Goal: Information Seeking & Learning: Learn about a topic

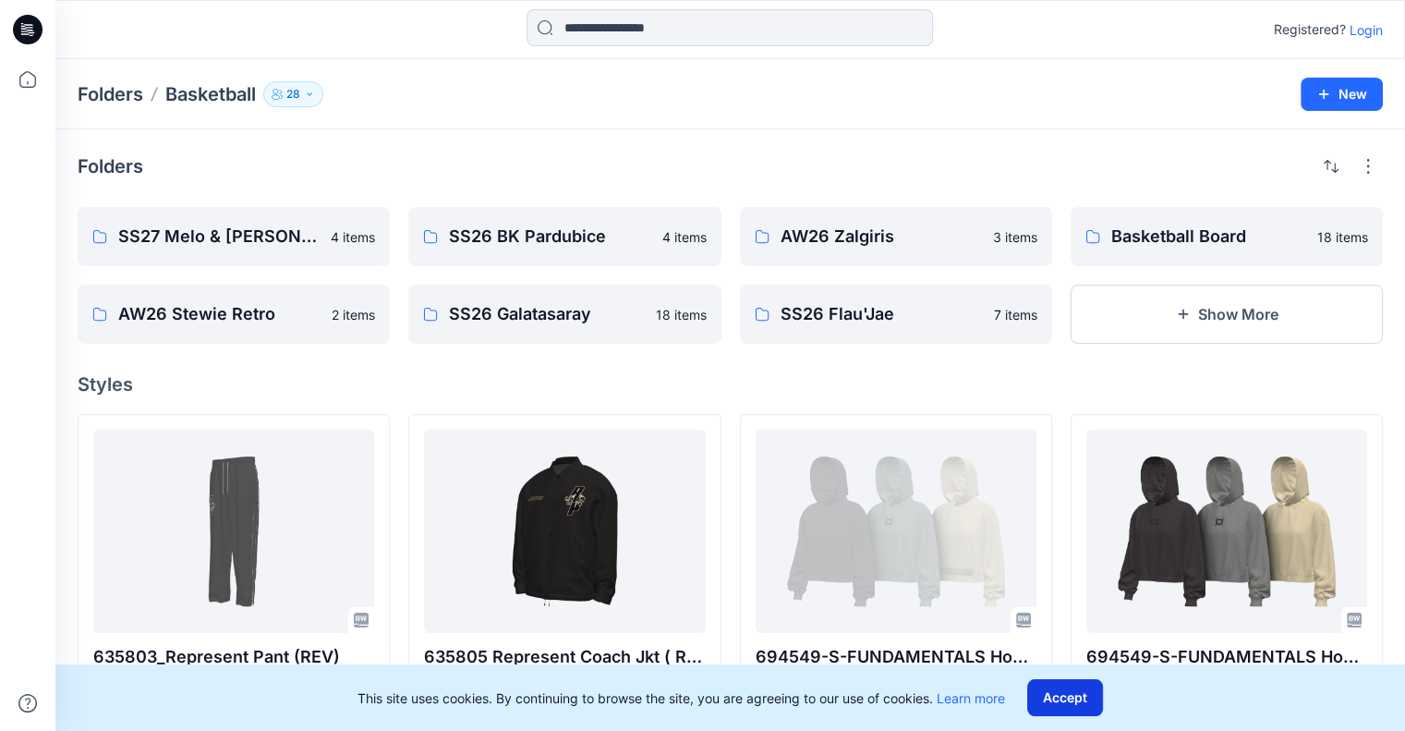
click at [1090, 697] on button "Accept" at bounding box center [1065, 697] width 76 height 37
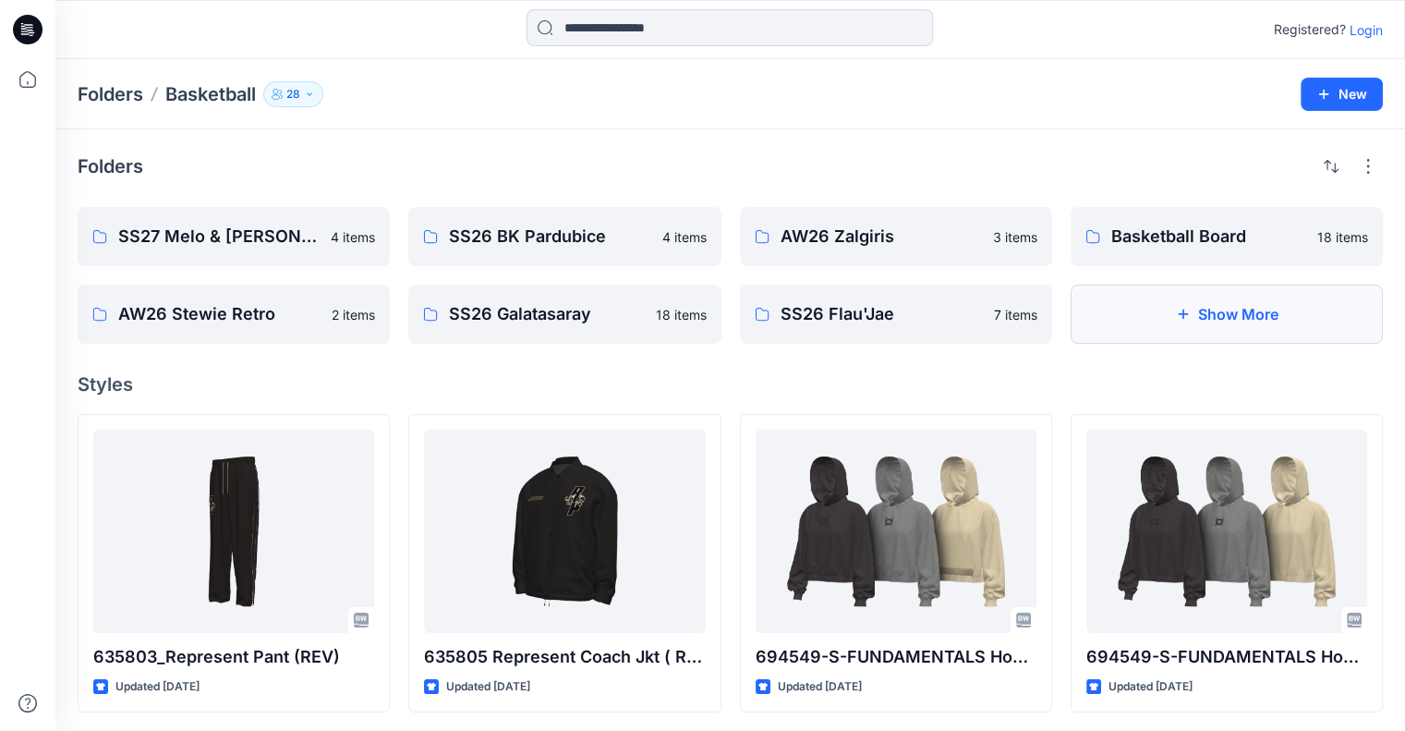
click at [1175, 318] on icon "button" at bounding box center [1182, 314] width 15 height 15
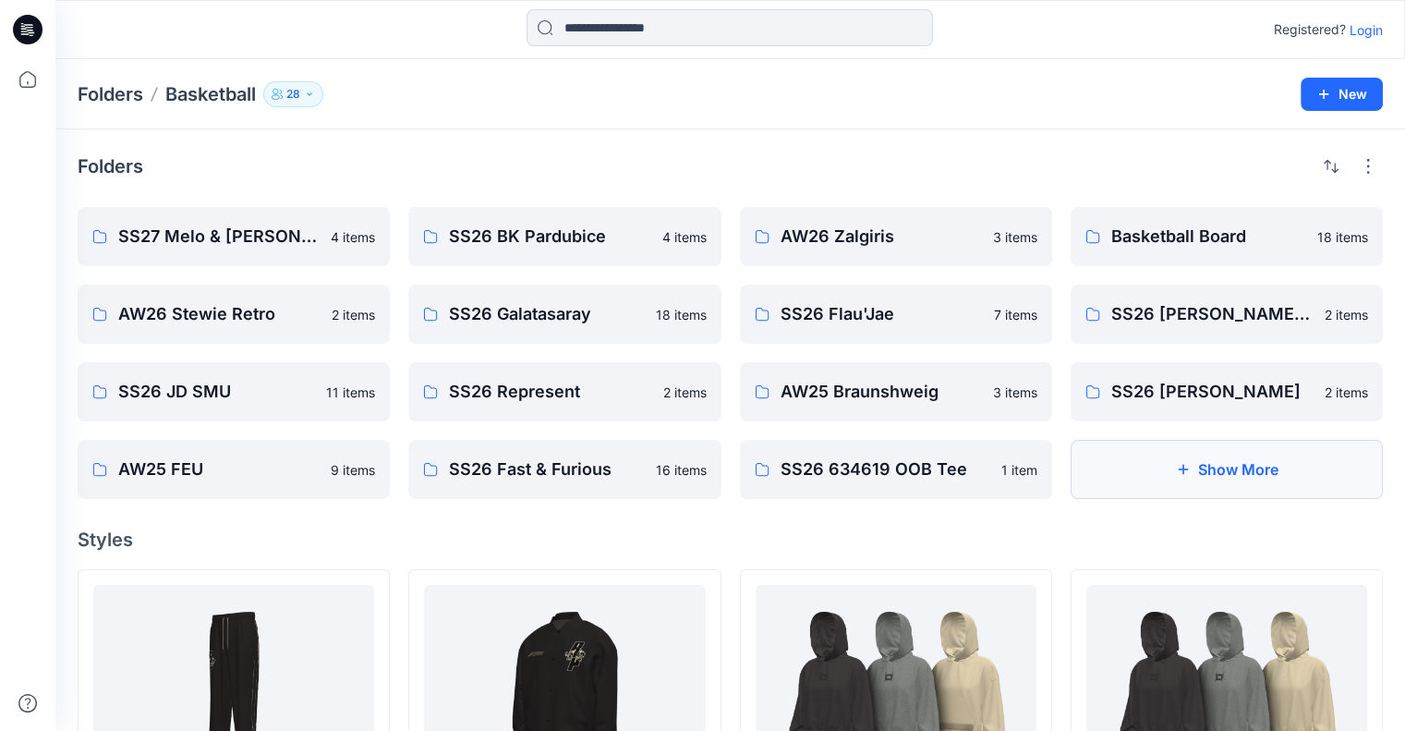
click at [1229, 473] on button "Show More" at bounding box center [1226, 469] width 312 height 59
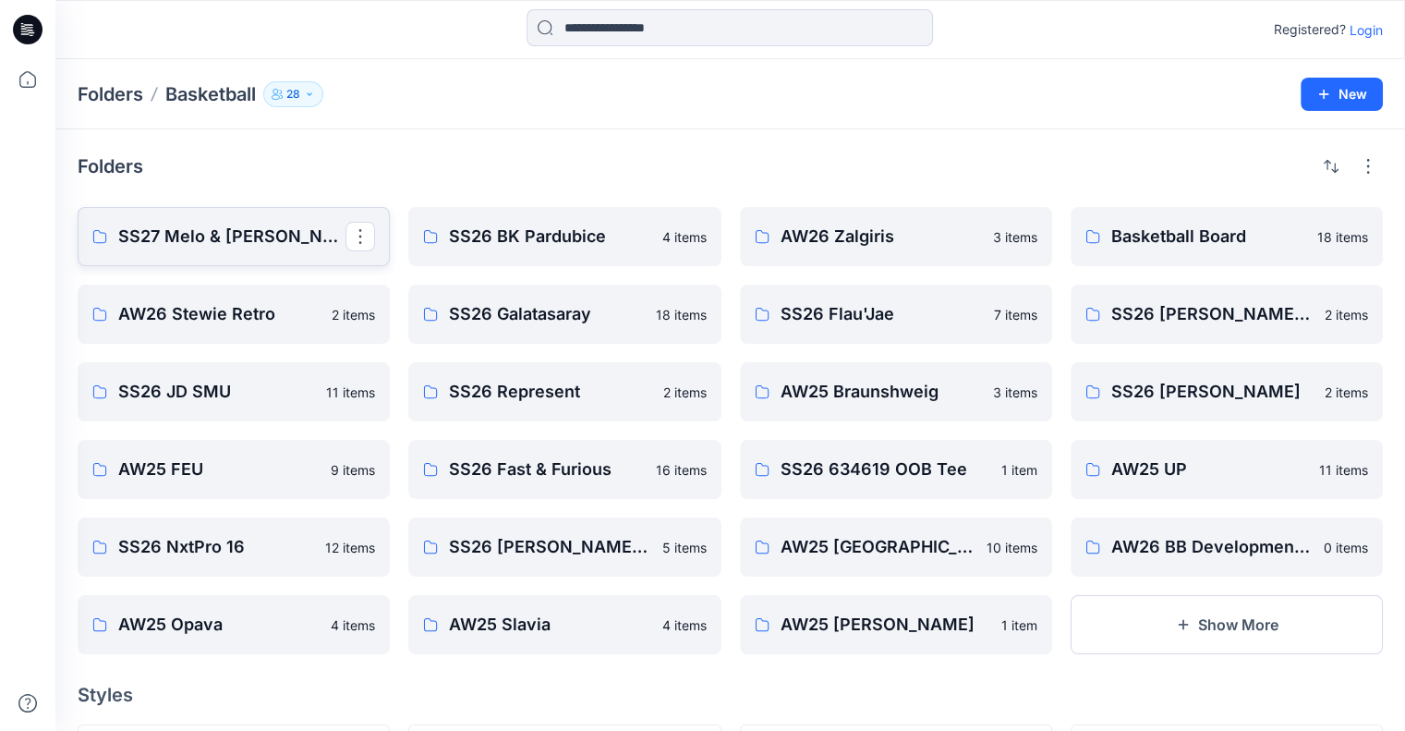
click at [252, 239] on p "SS27 Melo & [PERSON_NAME]" at bounding box center [231, 237] width 227 height 26
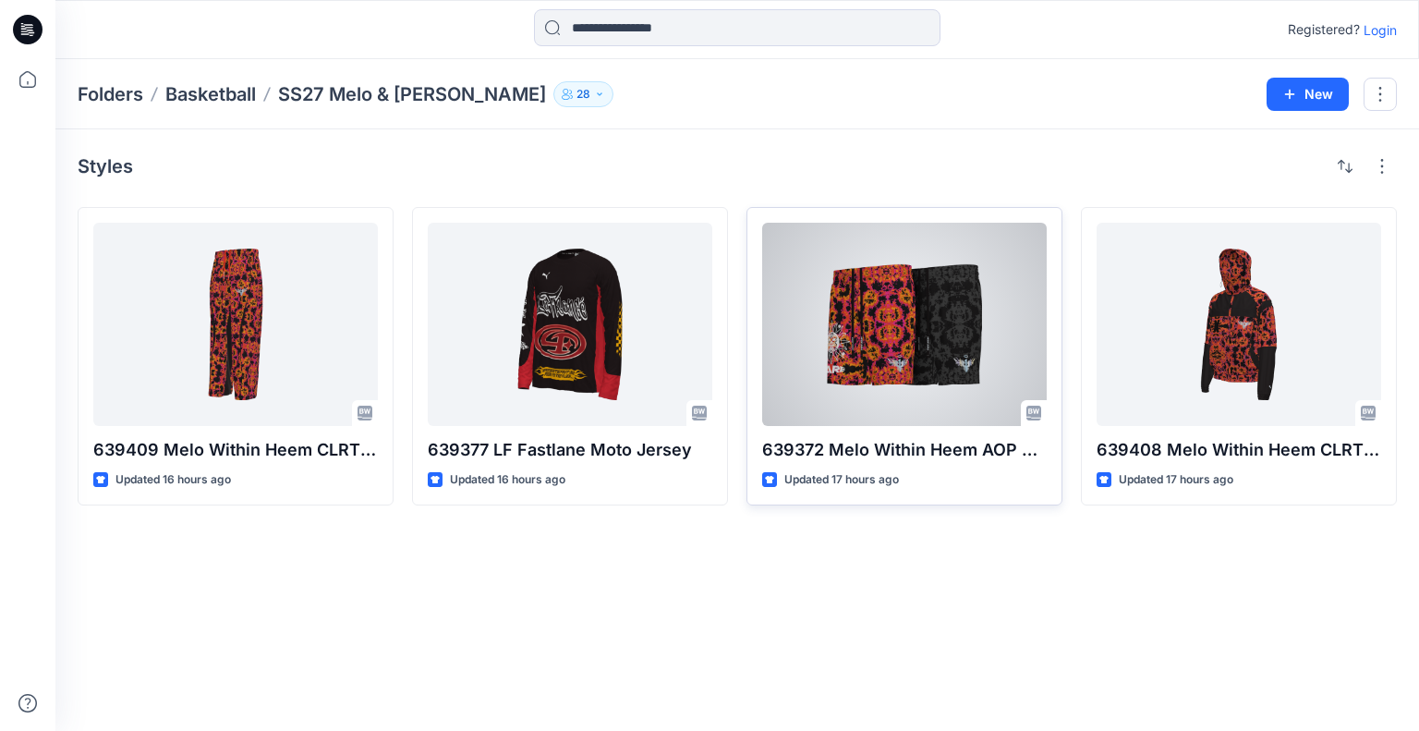
click at [918, 349] on div at bounding box center [904, 324] width 284 height 203
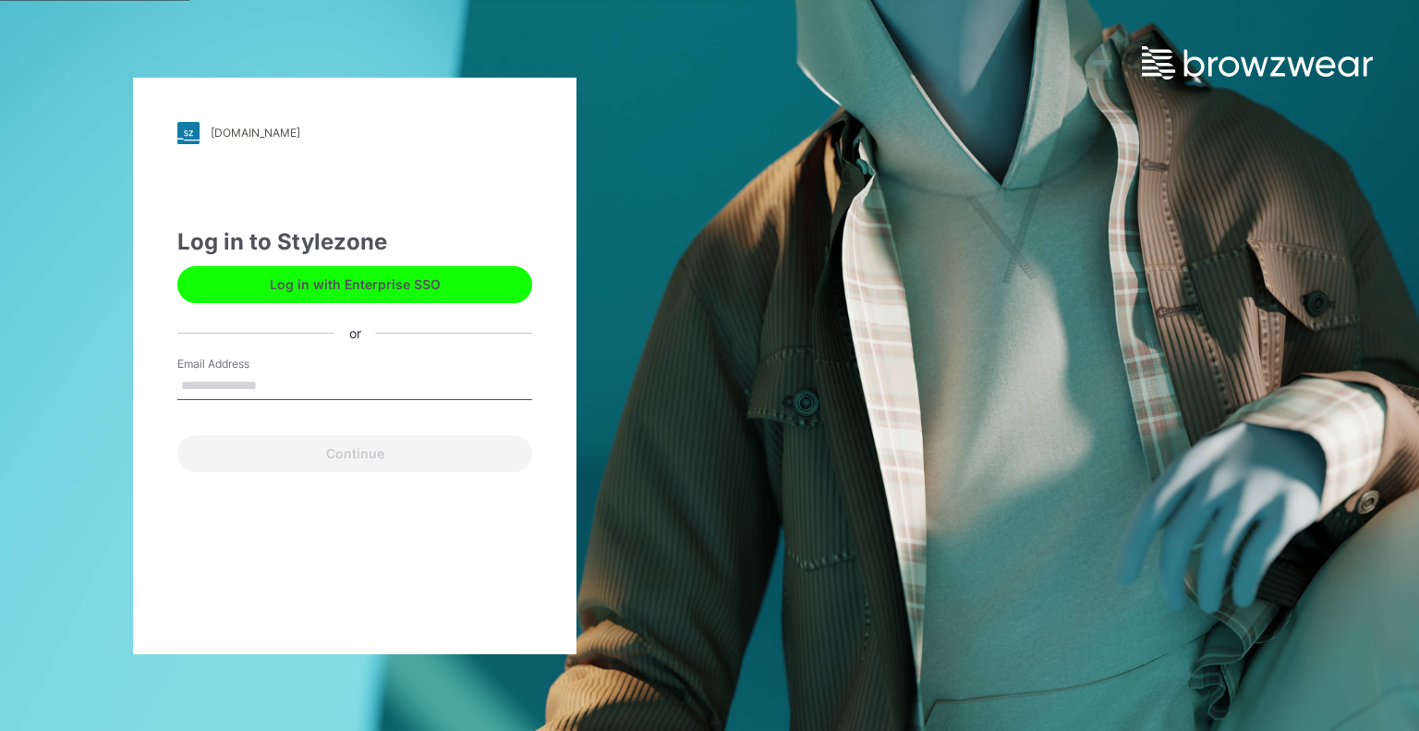
click at [351, 372] on input "Email Address" at bounding box center [354, 386] width 355 height 28
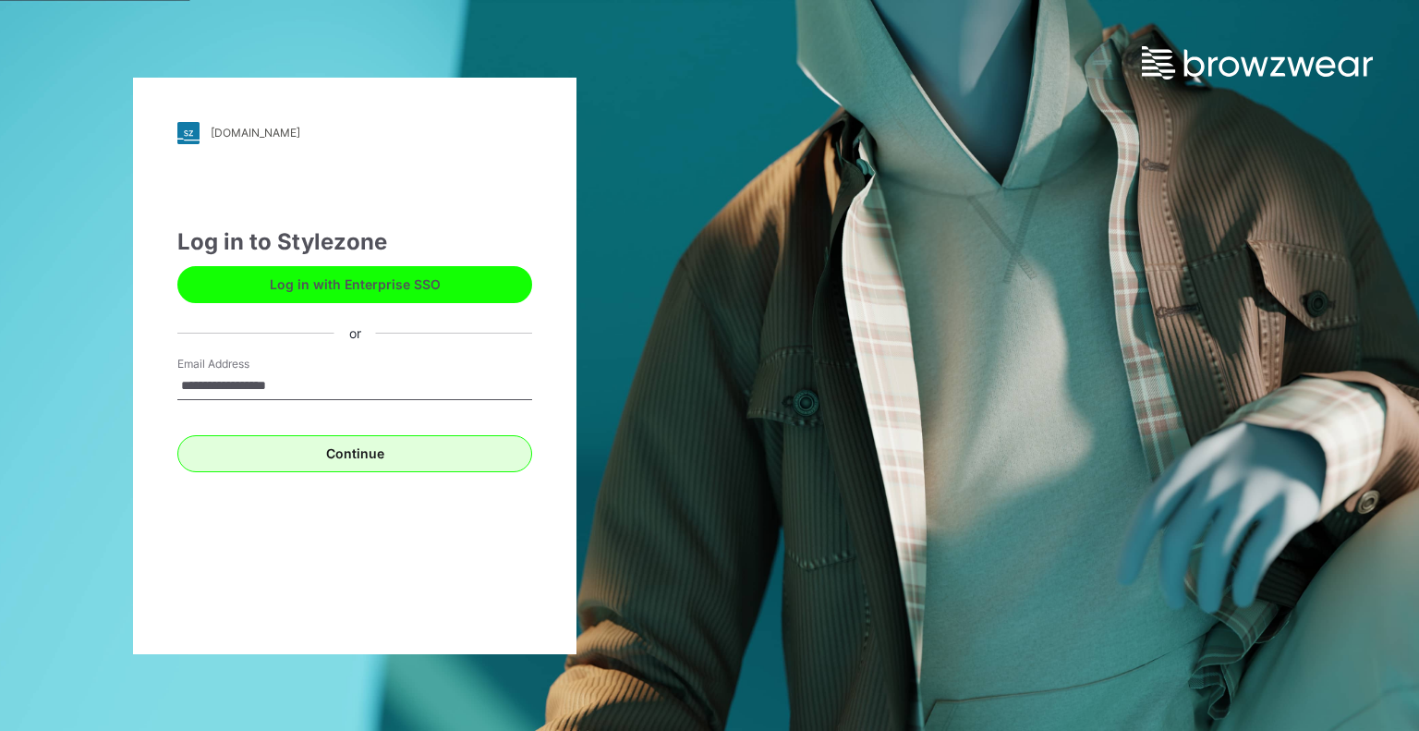
type input "**********"
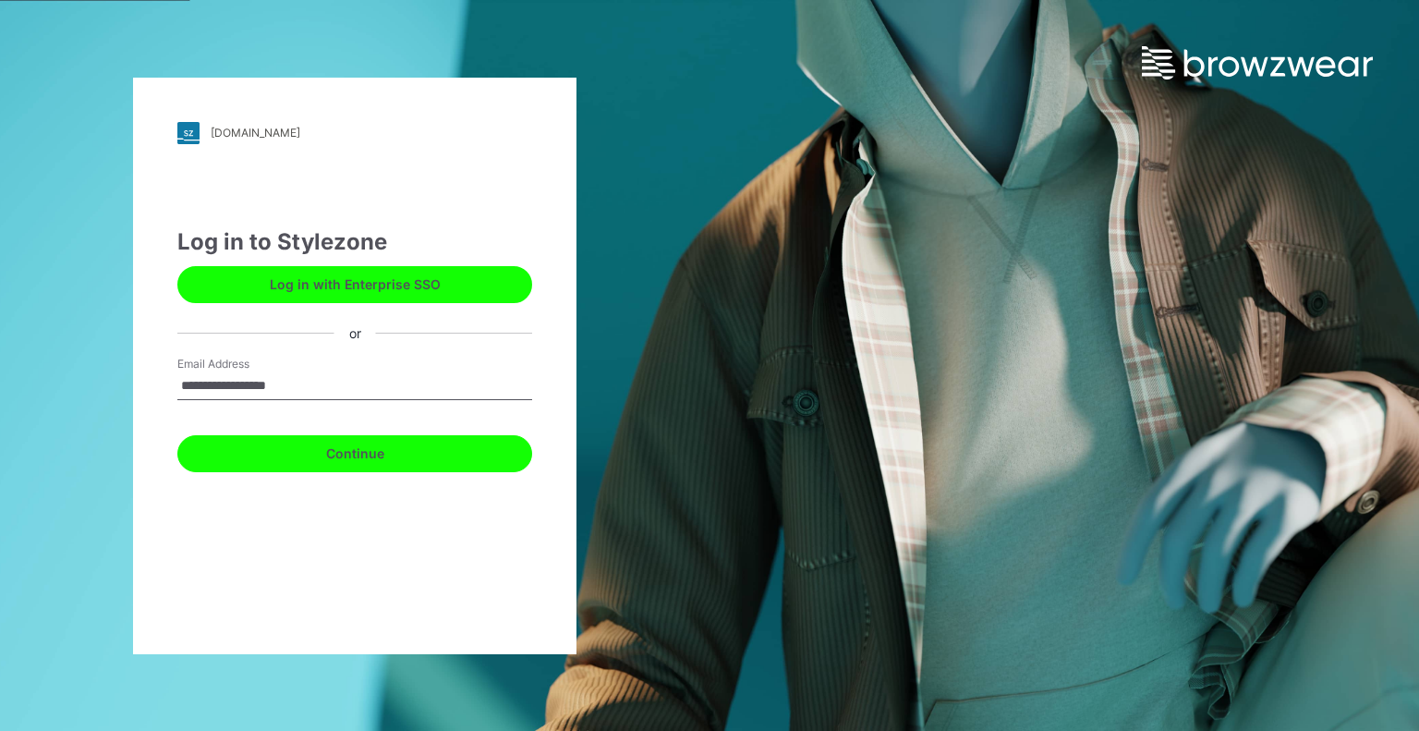
click at [390, 450] on button "Continue" at bounding box center [354, 453] width 355 height 37
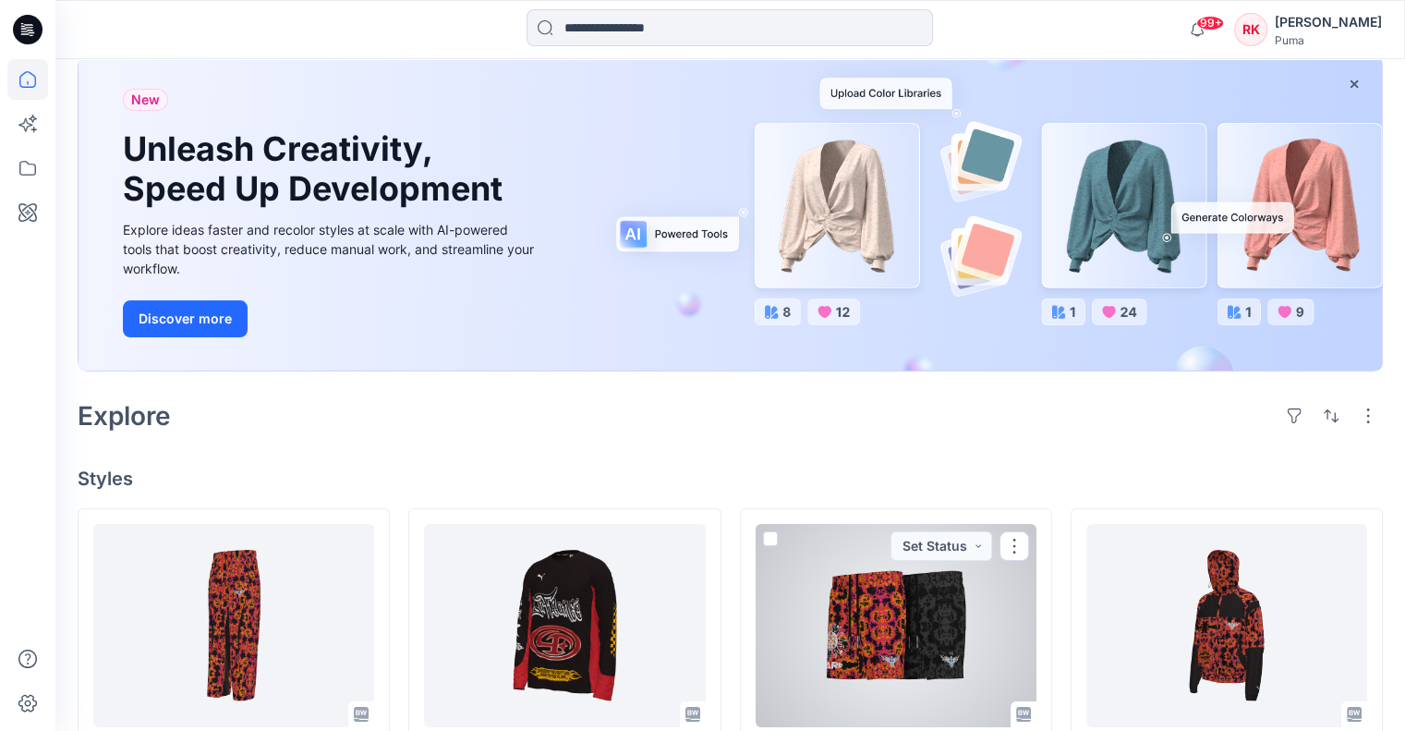
scroll to position [92, 0]
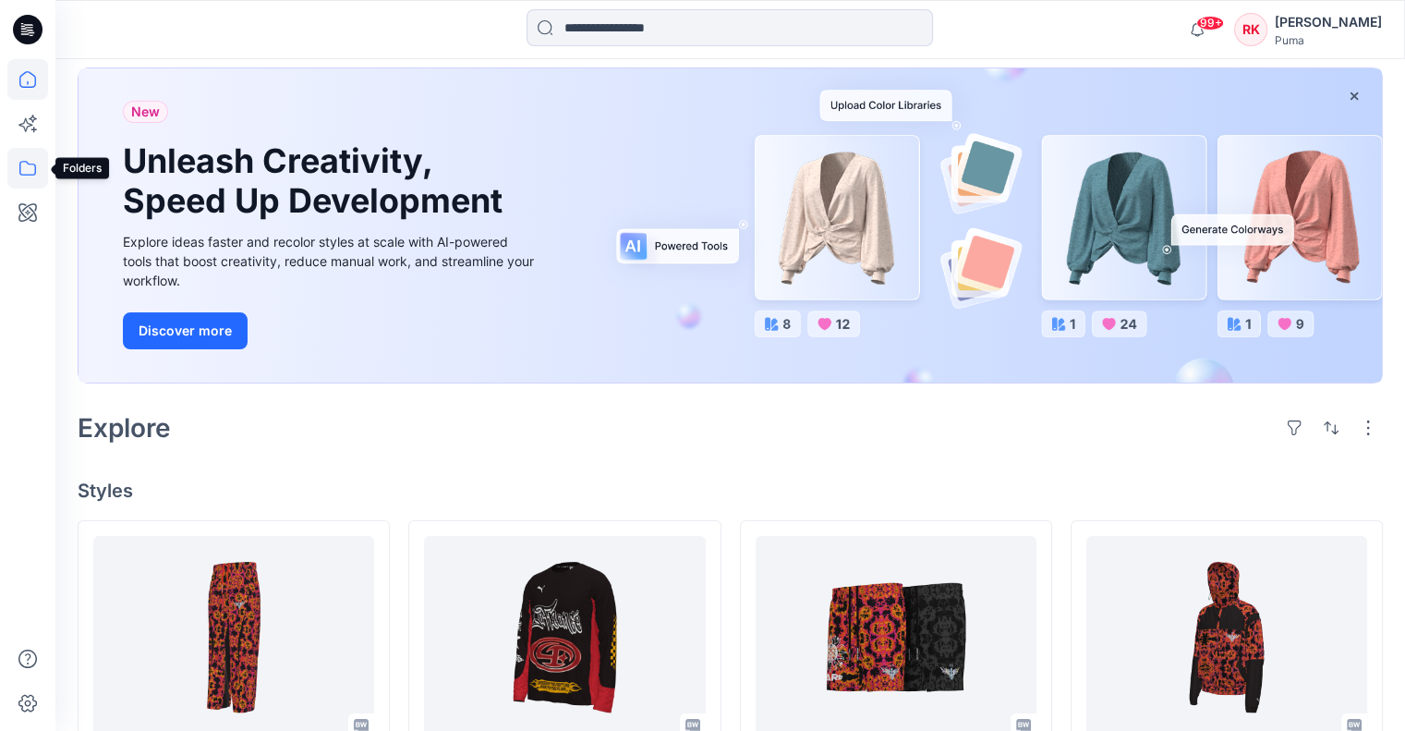
click at [33, 173] on icon at bounding box center [27, 168] width 41 height 41
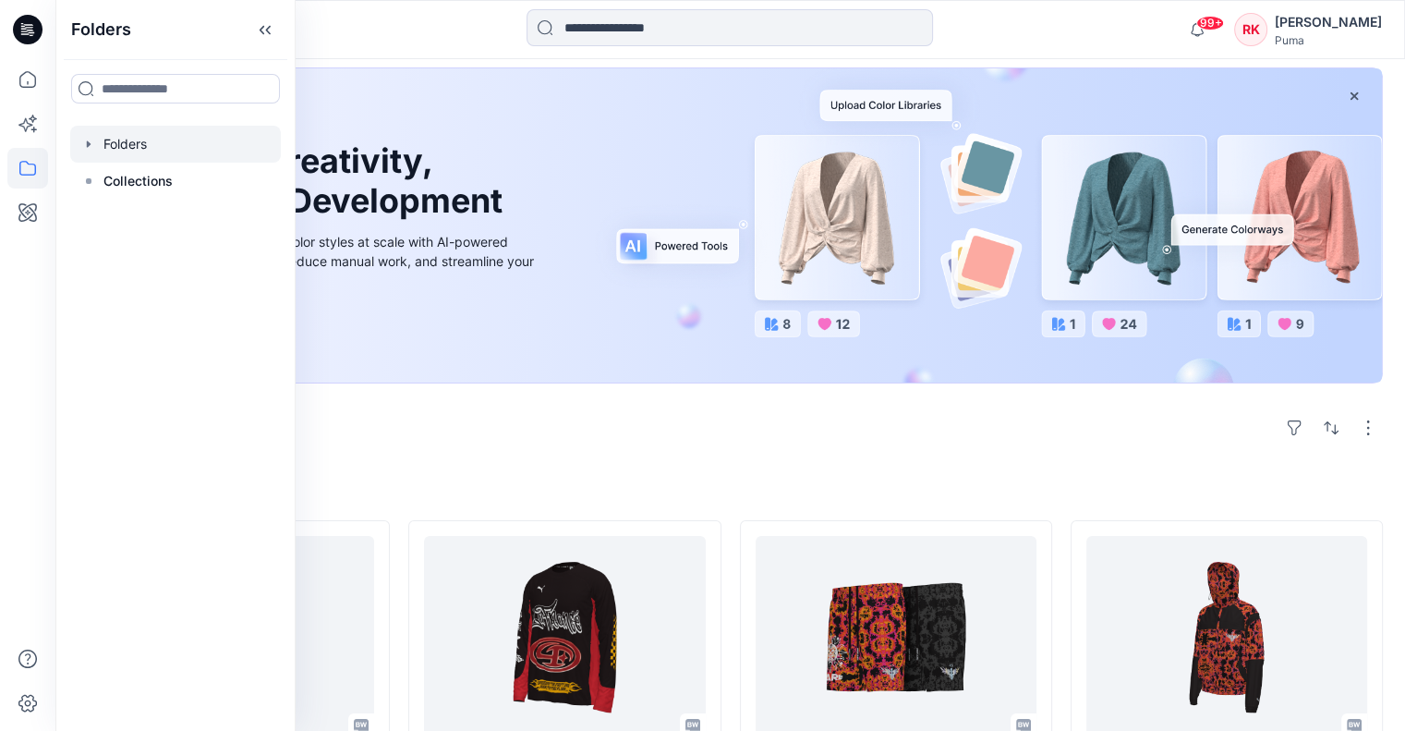
click at [226, 147] on div at bounding box center [175, 144] width 211 height 37
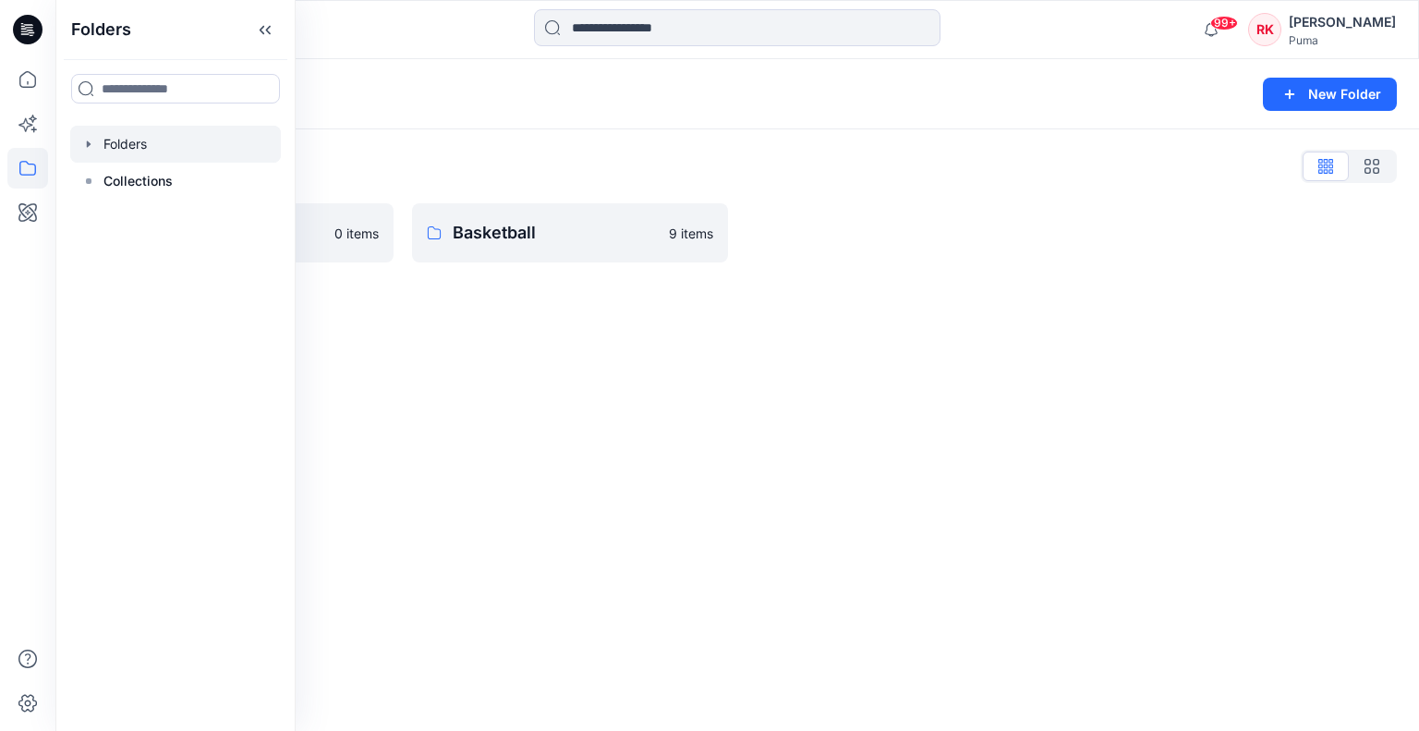
click at [588, 353] on div "Folders New Folder Folders List Basic Blocks 0 items Basketball 9 items" at bounding box center [736, 394] width 1363 height 671
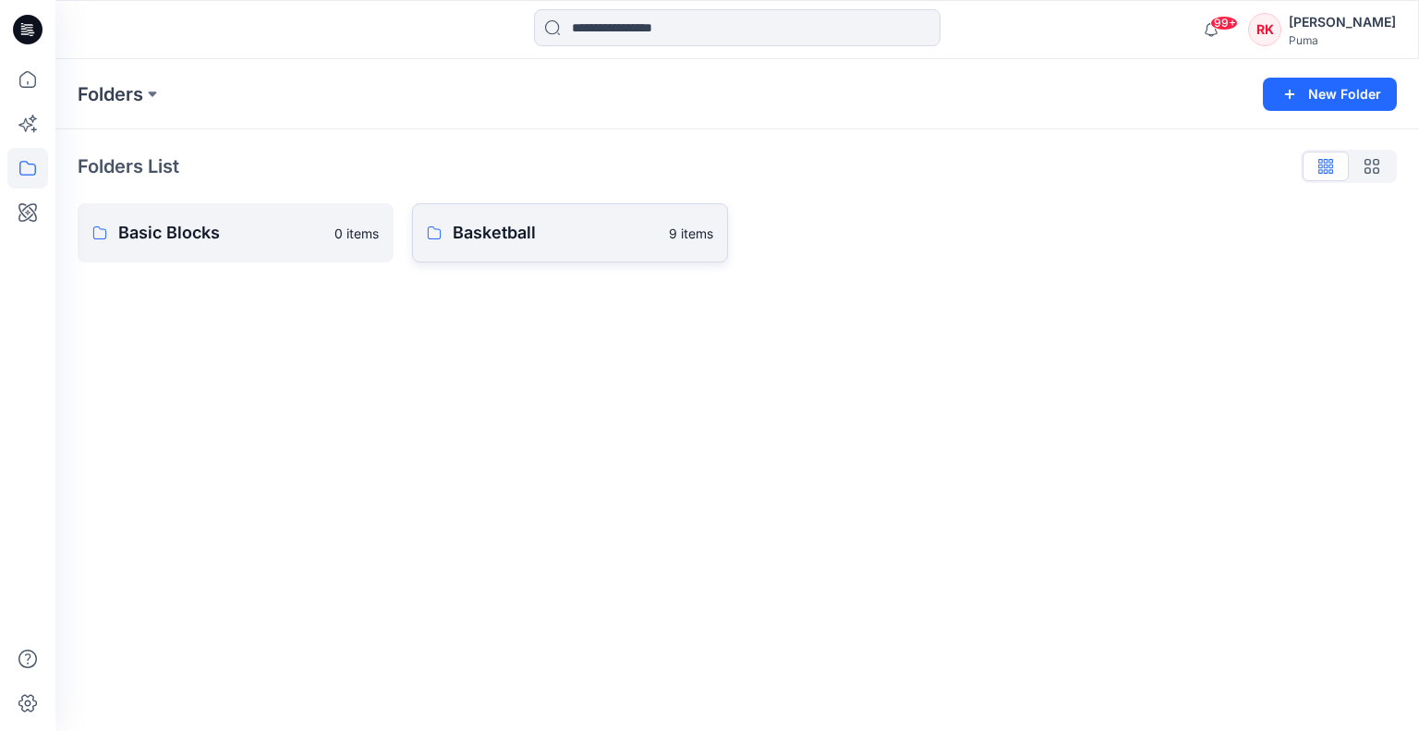
click at [526, 233] on p "Basketball" at bounding box center [555, 233] width 205 height 26
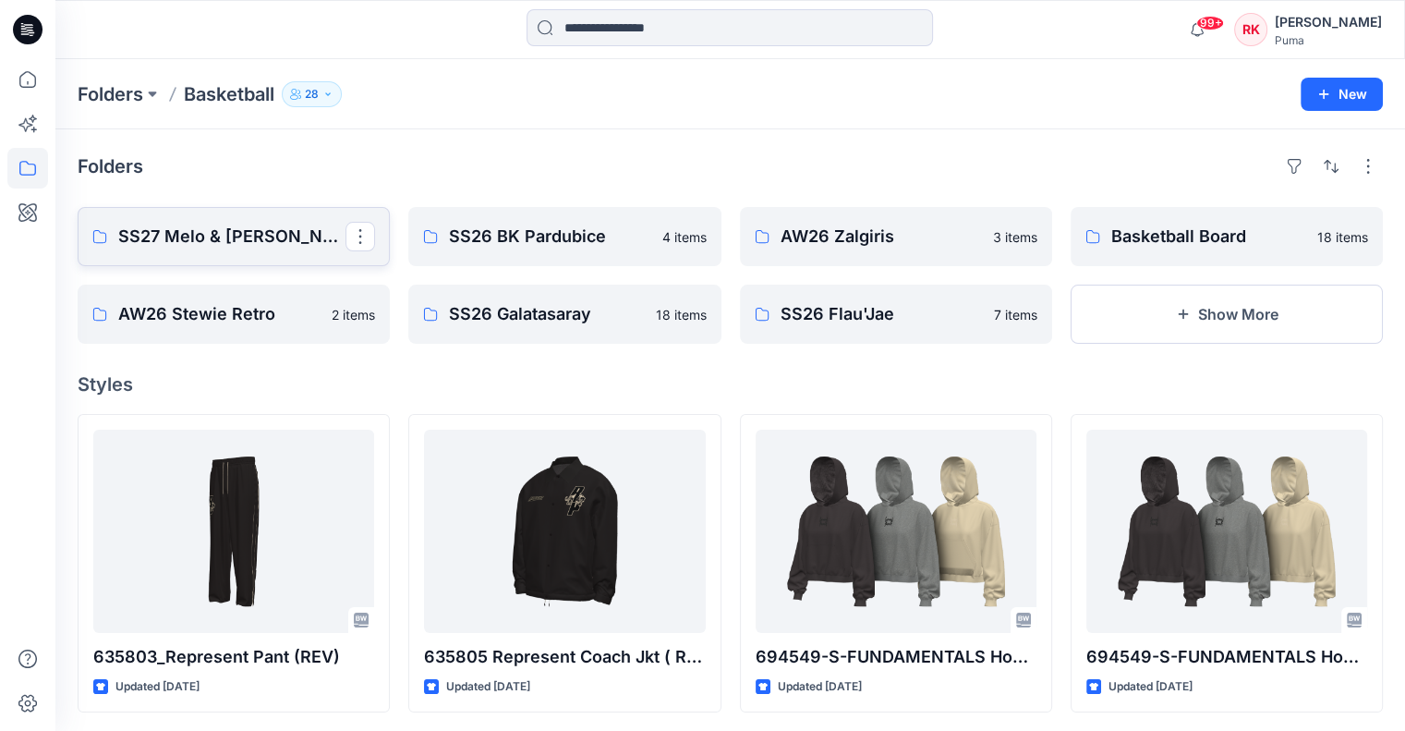
click at [253, 230] on p "SS27 Melo & [PERSON_NAME]" at bounding box center [231, 237] width 227 height 26
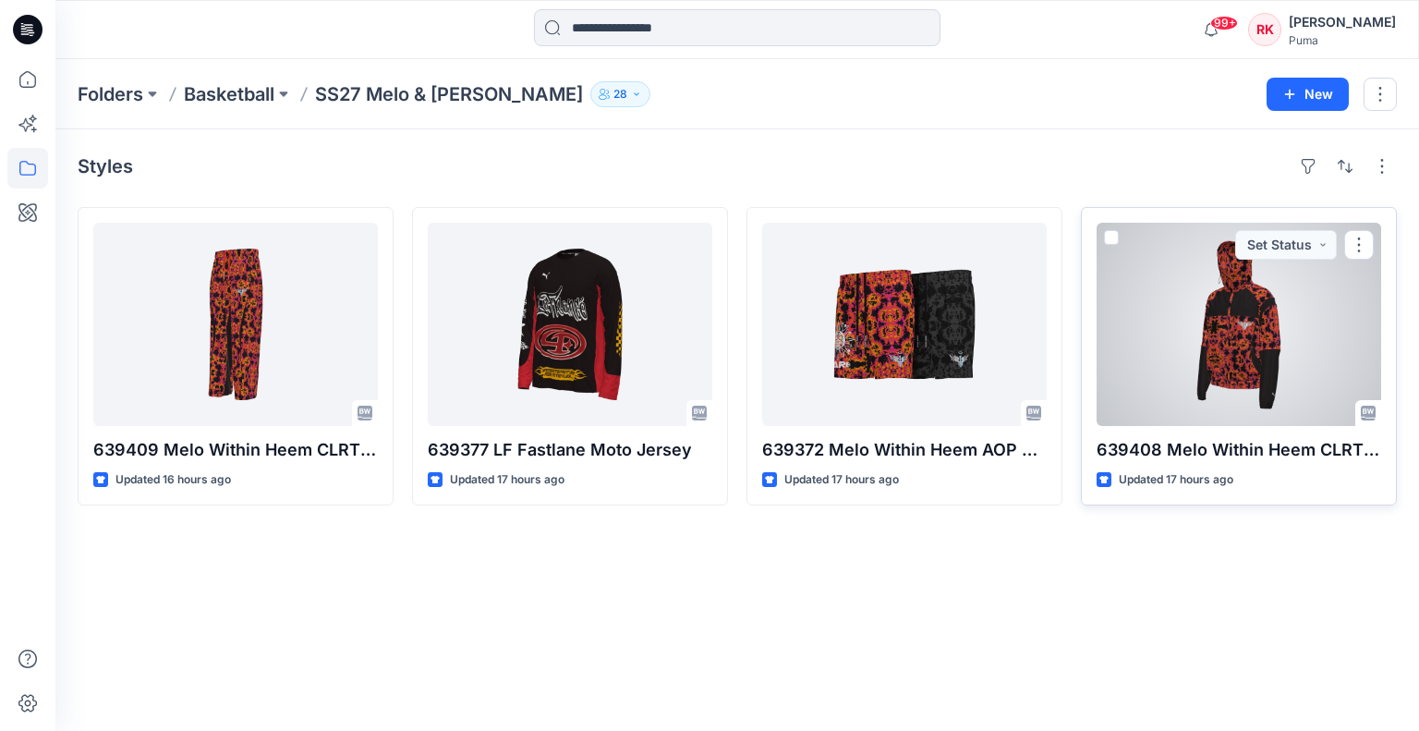
click at [1209, 365] on div at bounding box center [1238, 324] width 284 height 203
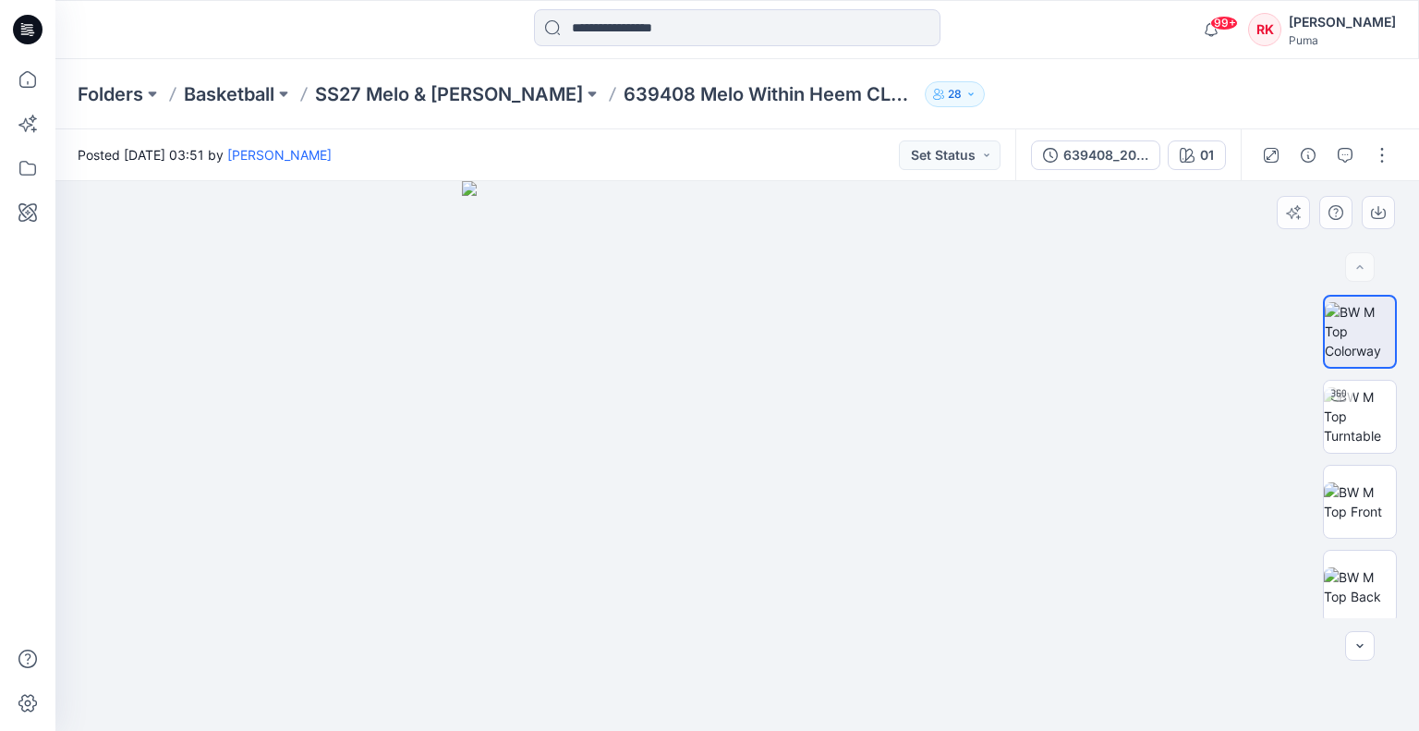
drag, startPoint x: 972, startPoint y: 484, endPoint x: 773, endPoint y: 479, distance: 198.6
click at [773, 479] on img at bounding box center [737, 456] width 550 height 550
drag, startPoint x: 754, startPoint y: 434, endPoint x: 983, endPoint y: 442, distance: 229.2
click at [754, 434] on img at bounding box center [737, 456] width 550 height 550
click at [785, 461] on img at bounding box center [737, 456] width 550 height 550
